Goal: Task Accomplishment & Management: Complete application form

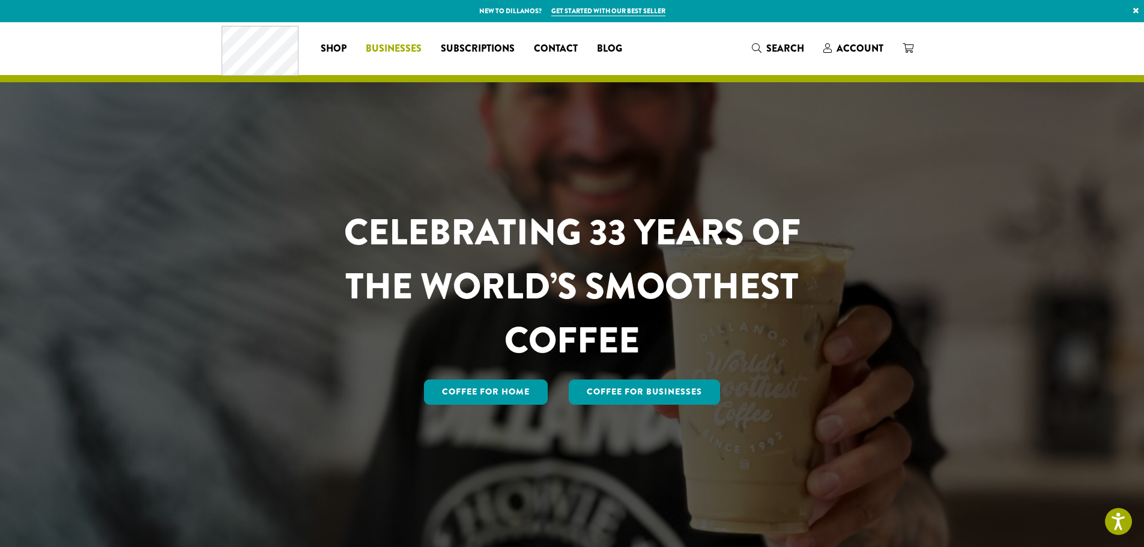
click at [374, 46] on span "Businesses" at bounding box center [394, 48] width 56 height 15
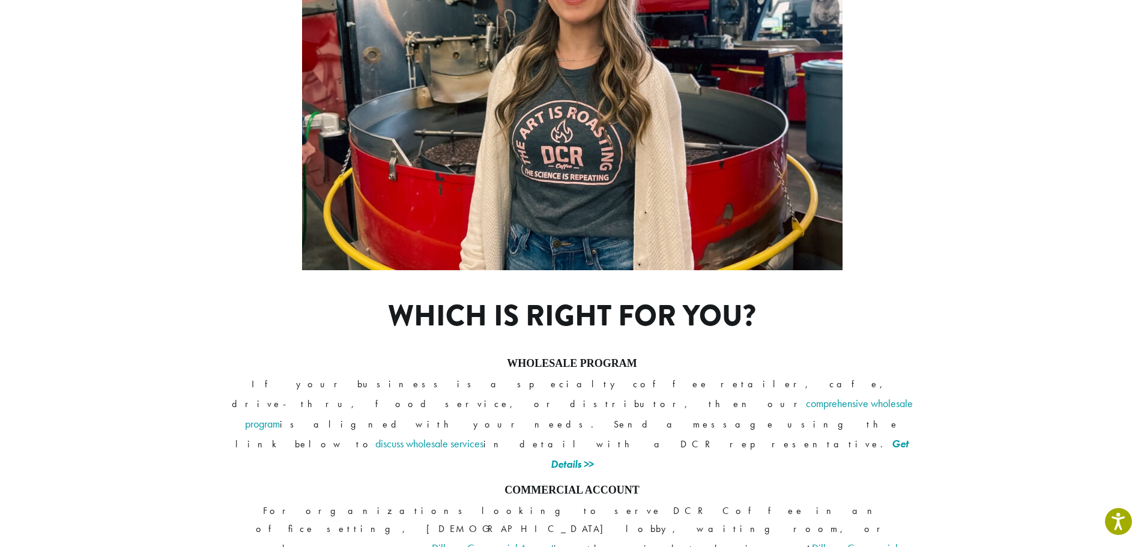
scroll to position [852, 0]
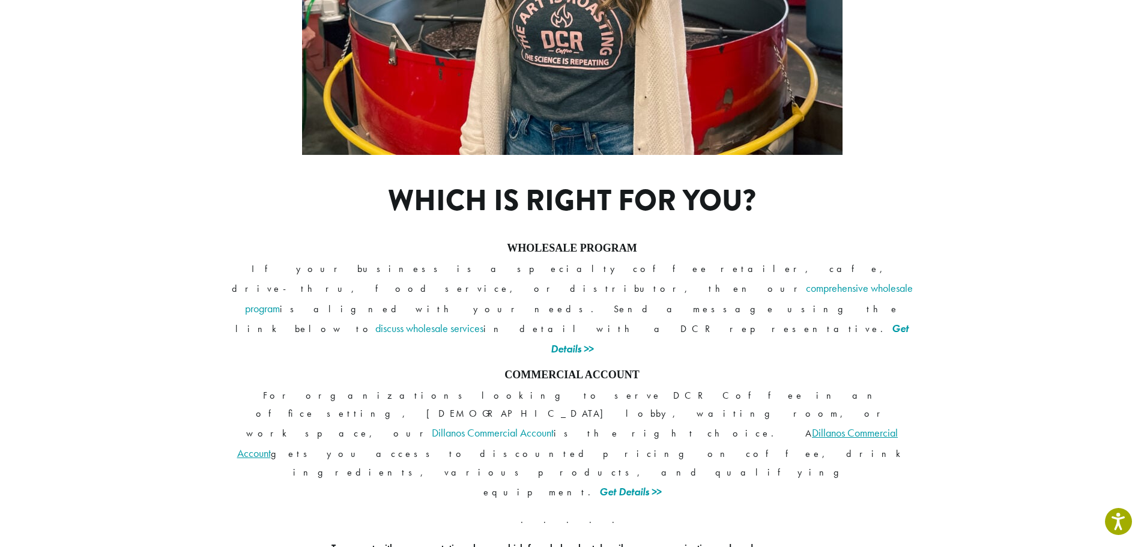
click at [314, 426] on link "Dillanos Commercial Account" at bounding box center [567, 443] width 661 height 34
